Goal: Task Accomplishment & Management: Complete application form

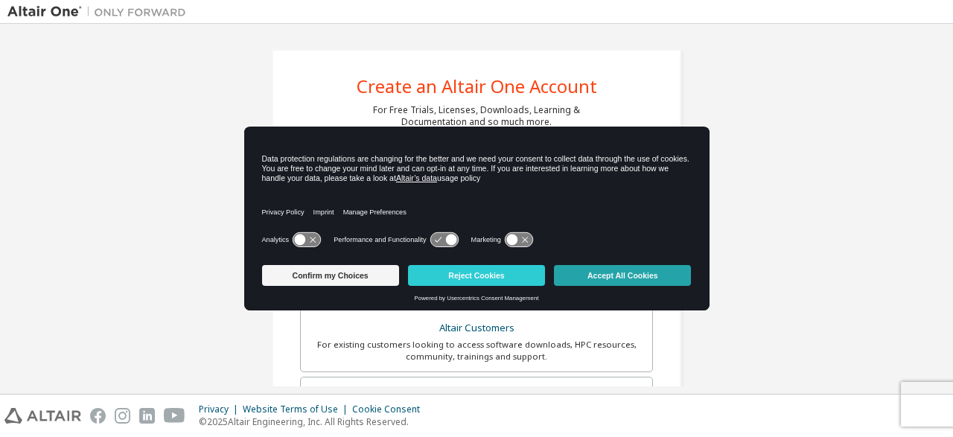
click at [599, 276] on button "Accept All Cookies" at bounding box center [622, 275] width 137 height 21
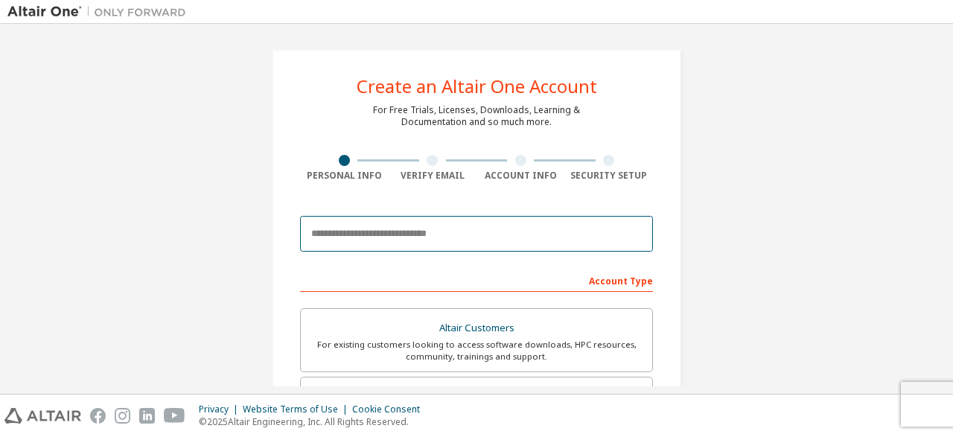
click at [416, 223] on input "email" at bounding box center [476, 234] width 353 height 36
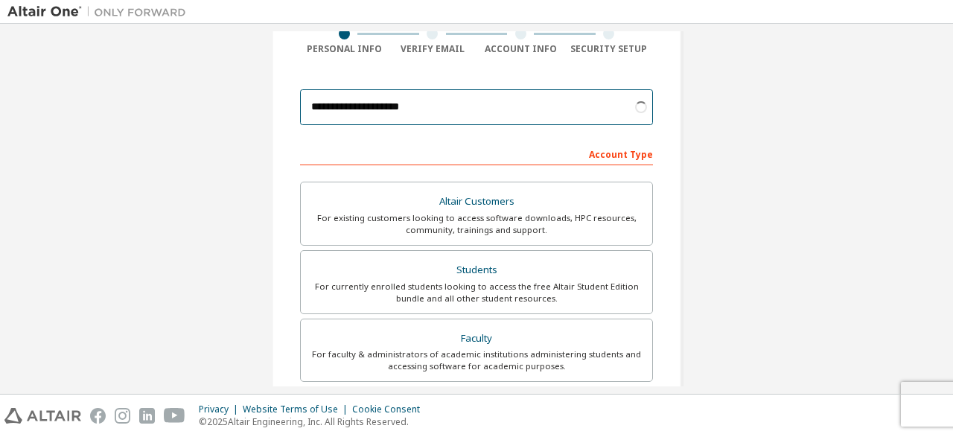
scroll to position [168, 0]
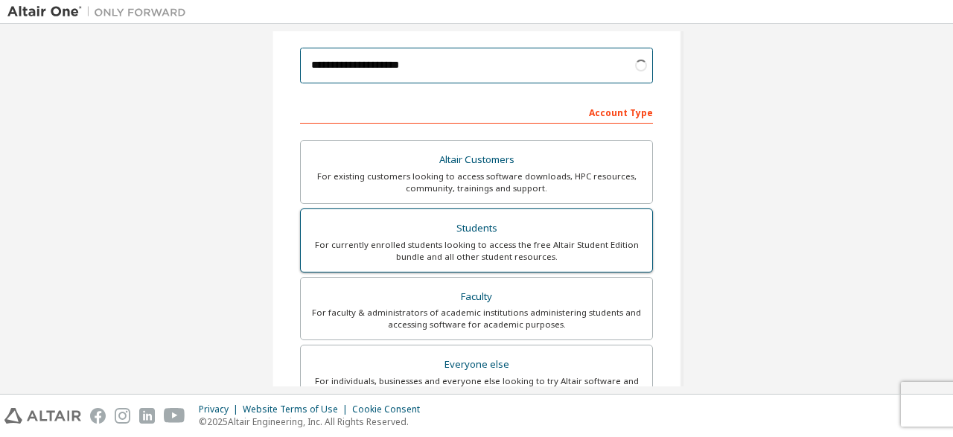
type input "**********"
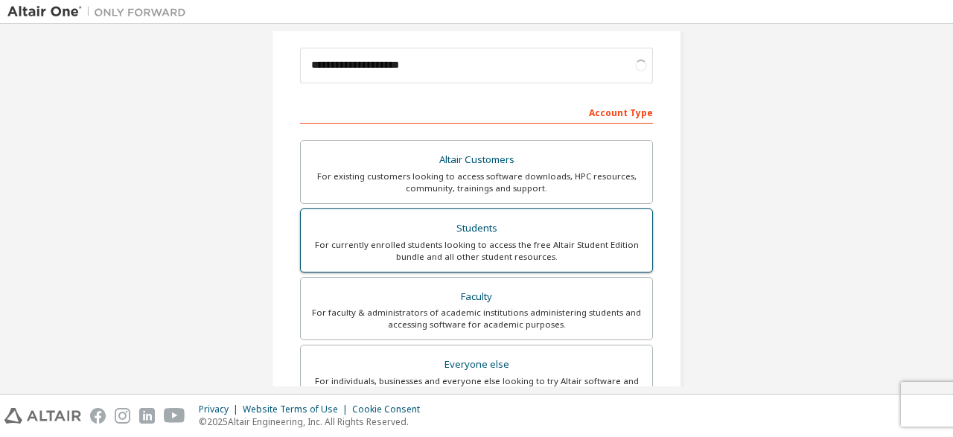
click at [589, 224] on div "Students" at bounding box center [477, 228] width 334 height 21
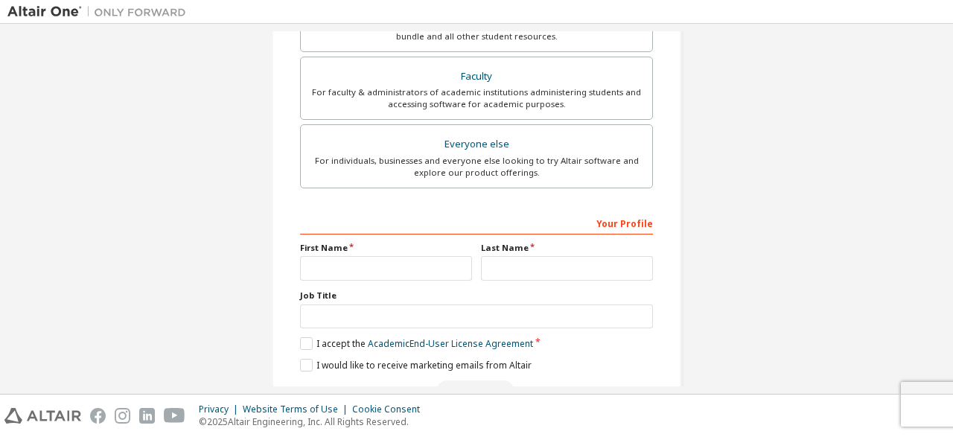
scroll to position [404, 0]
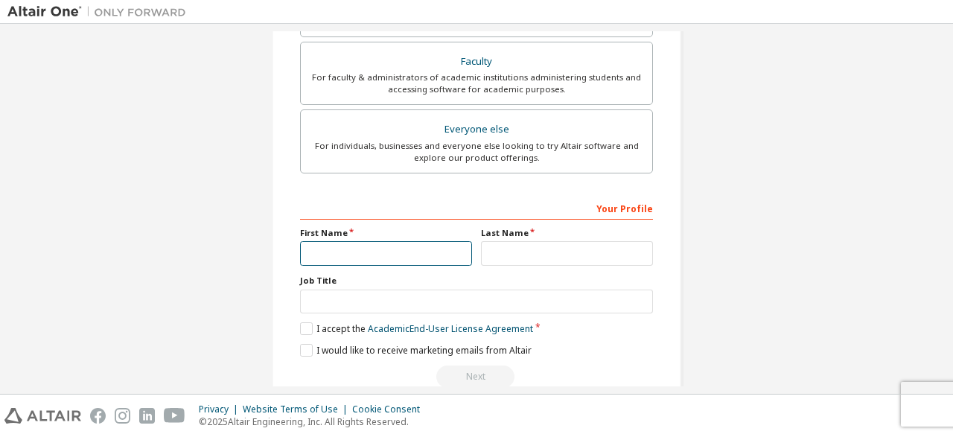
click at [398, 249] on input "text" at bounding box center [386, 253] width 172 height 25
type input "********"
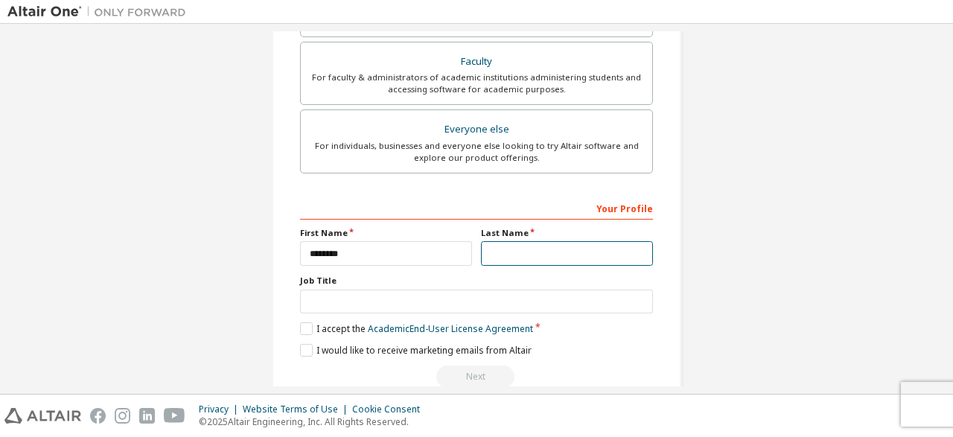
click at [488, 258] on input "text" at bounding box center [567, 253] width 172 height 25
type input "****"
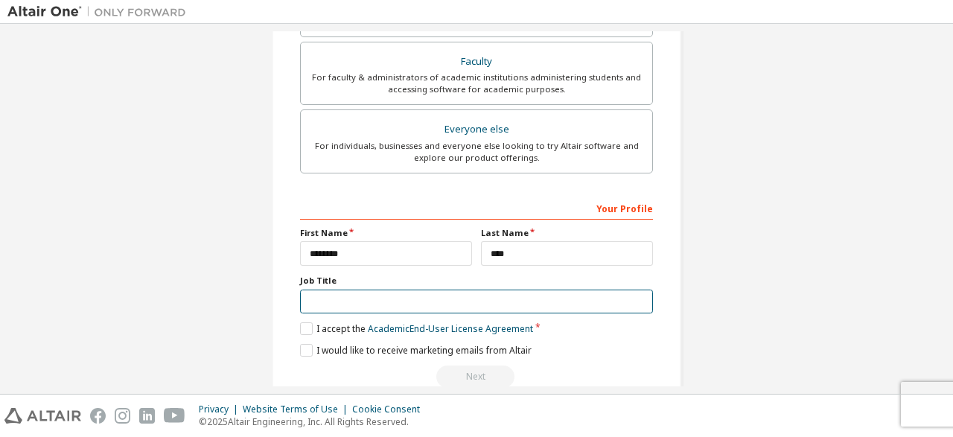
click at [382, 299] on input "text" at bounding box center [476, 302] width 353 height 25
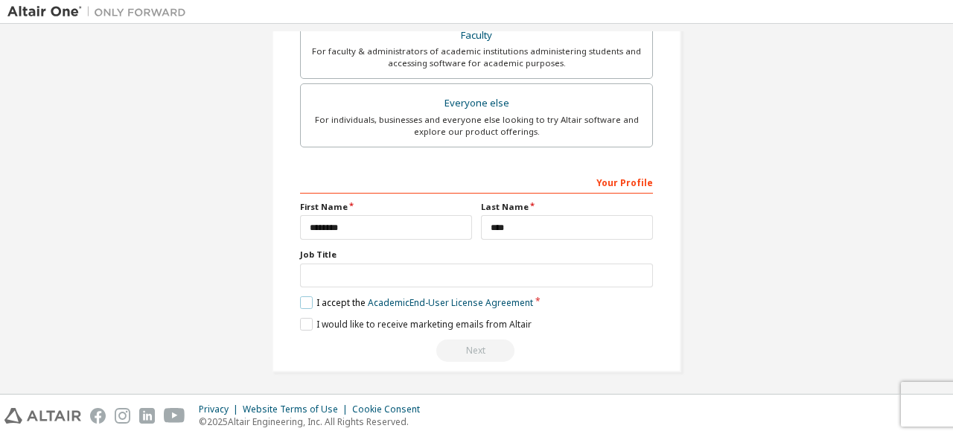
click at [302, 299] on label "I accept the Academic End-User License Agreement" at bounding box center [416, 302] width 233 height 13
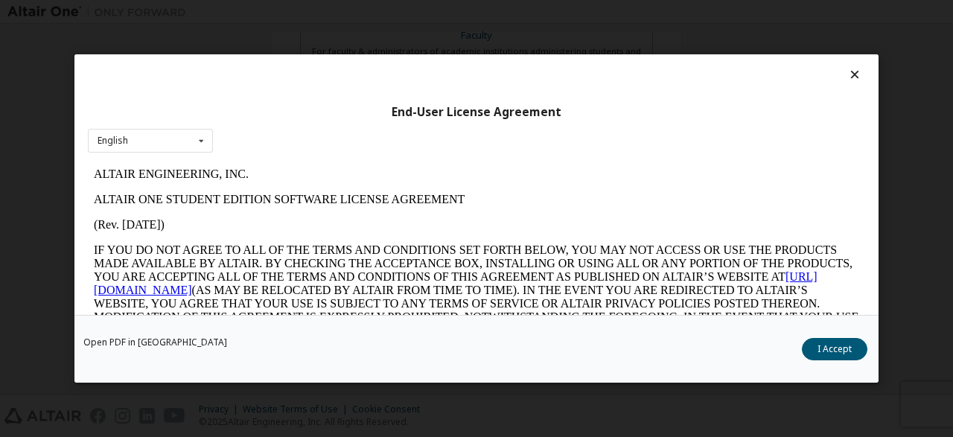
scroll to position [0, 0]
click at [820, 337] on div "Open PDF in New Tab I Accept" at bounding box center [476, 349] width 804 height 68
click at [818, 340] on button "I Accept" at bounding box center [835, 349] width 66 height 22
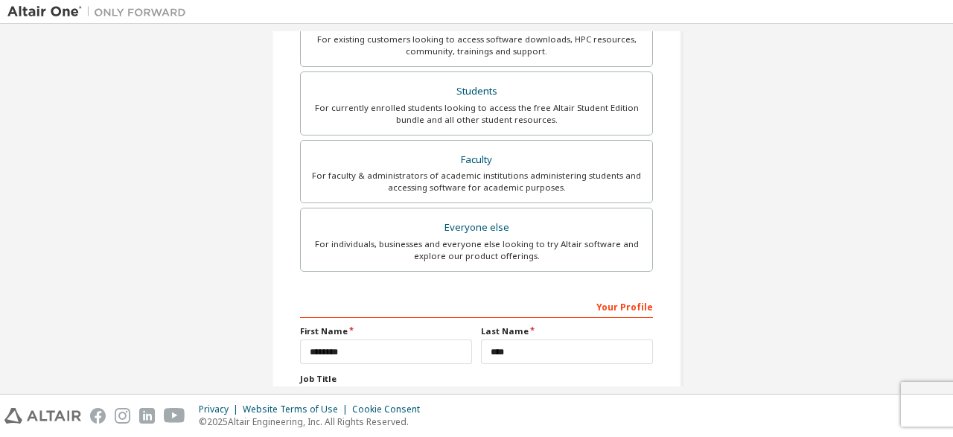
scroll to position [430, 0]
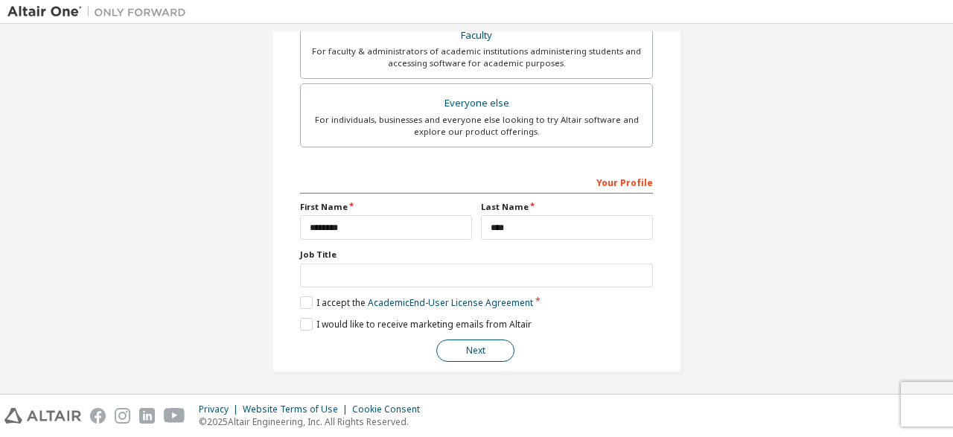
click at [468, 355] on button "Next" at bounding box center [475, 351] width 78 height 22
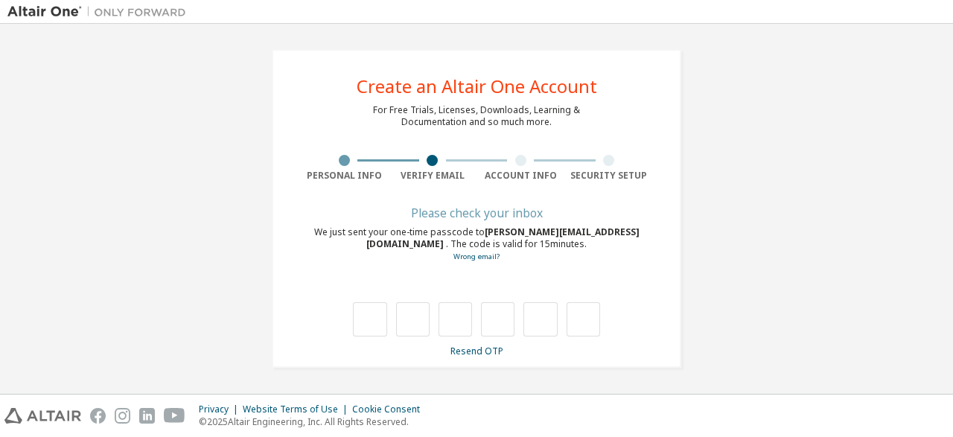
scroll to position [0, 0]
type input "*"
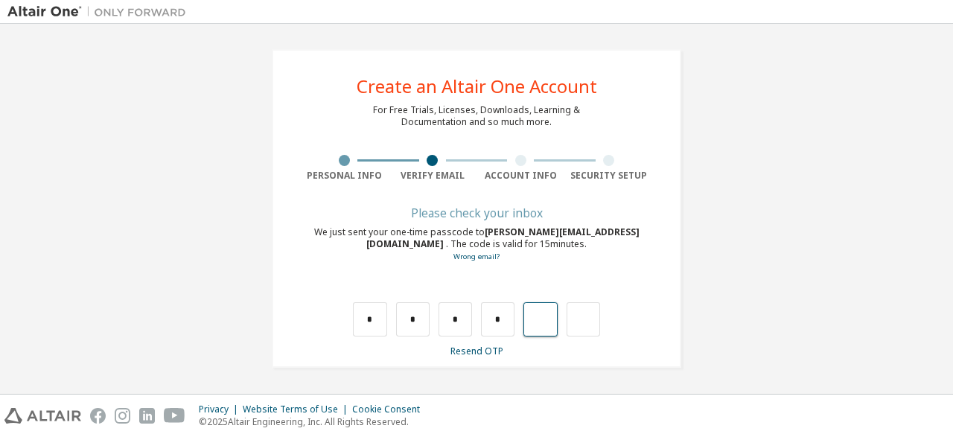
type input "*"
